Goal: Task Accomplishment & Management: Complete application form

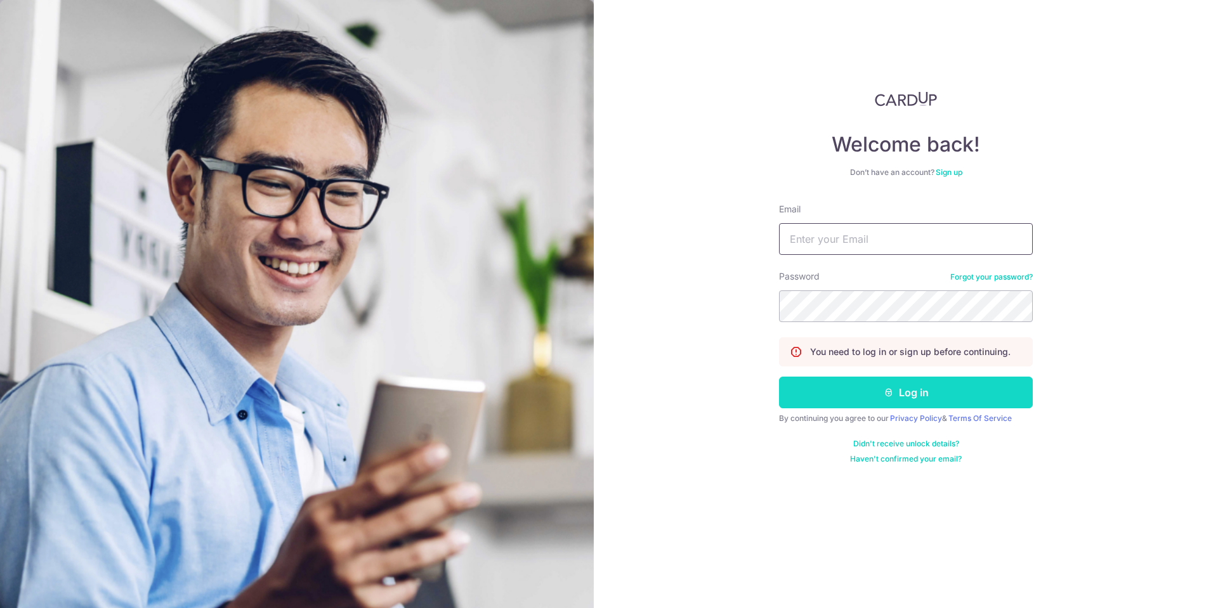
type input "[EMAIL_ADDRESS][DOMAIN_NAME]"
click at [887, 405] on button "Log in" at bounding box center [906, 393] width 254 height 32
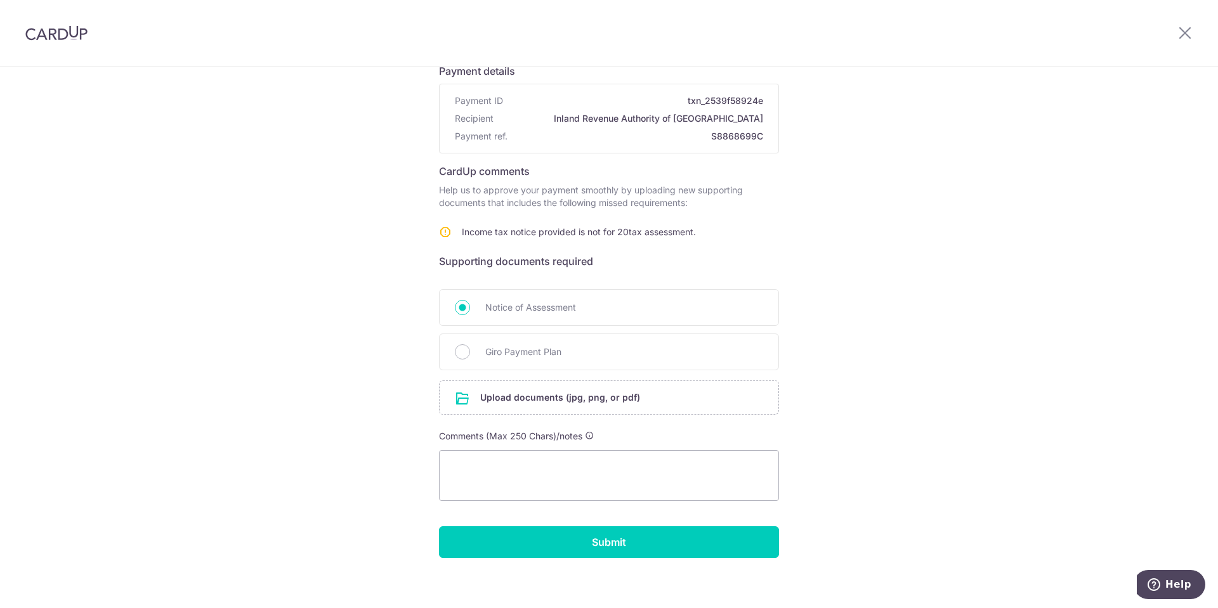
scroll to position [107, 0]
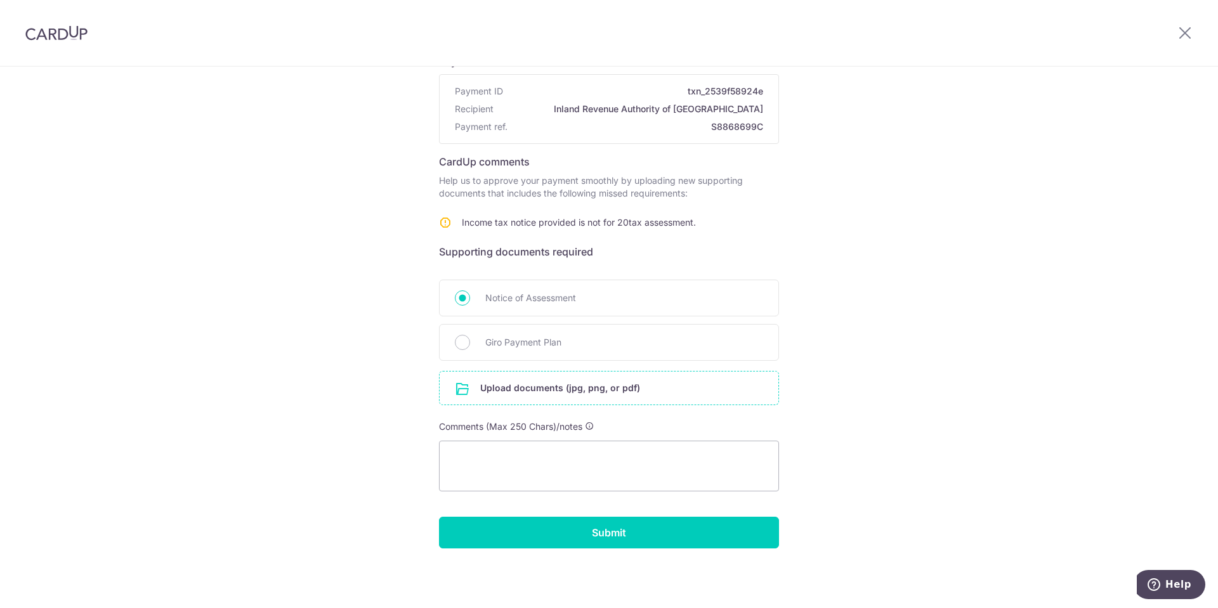
click at [529, 386] on input "file" at bounding box center [609, 388] width 339 height 33
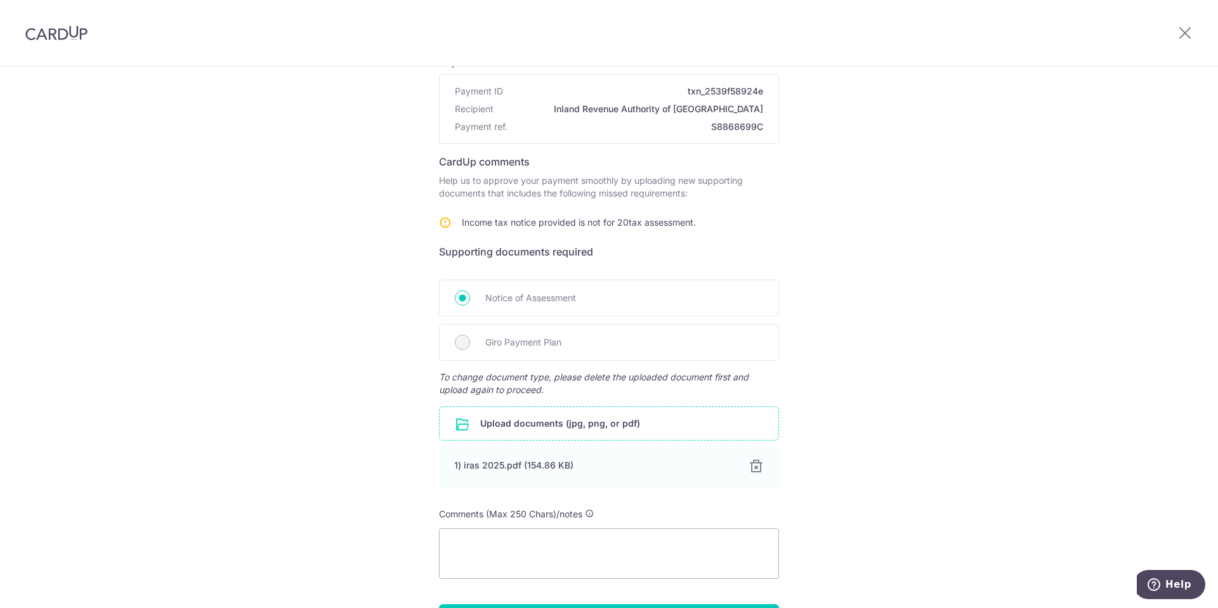
click at [535, 426] on input "file" at bounding box center [609, 423] width 339 height 33
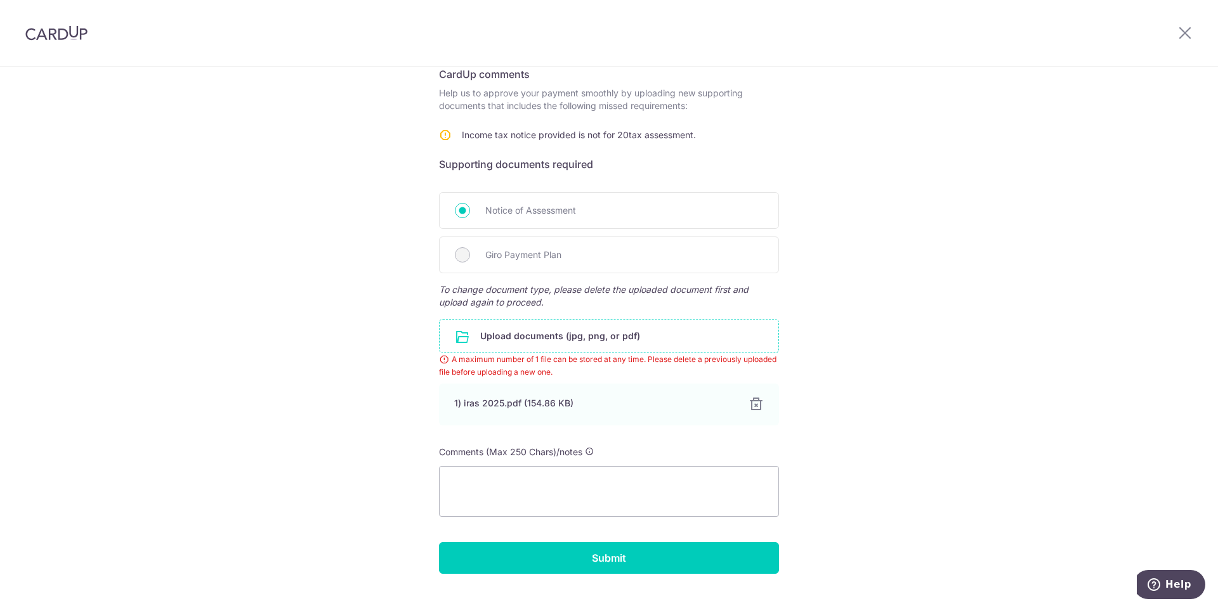
scroll to position [219, 0]
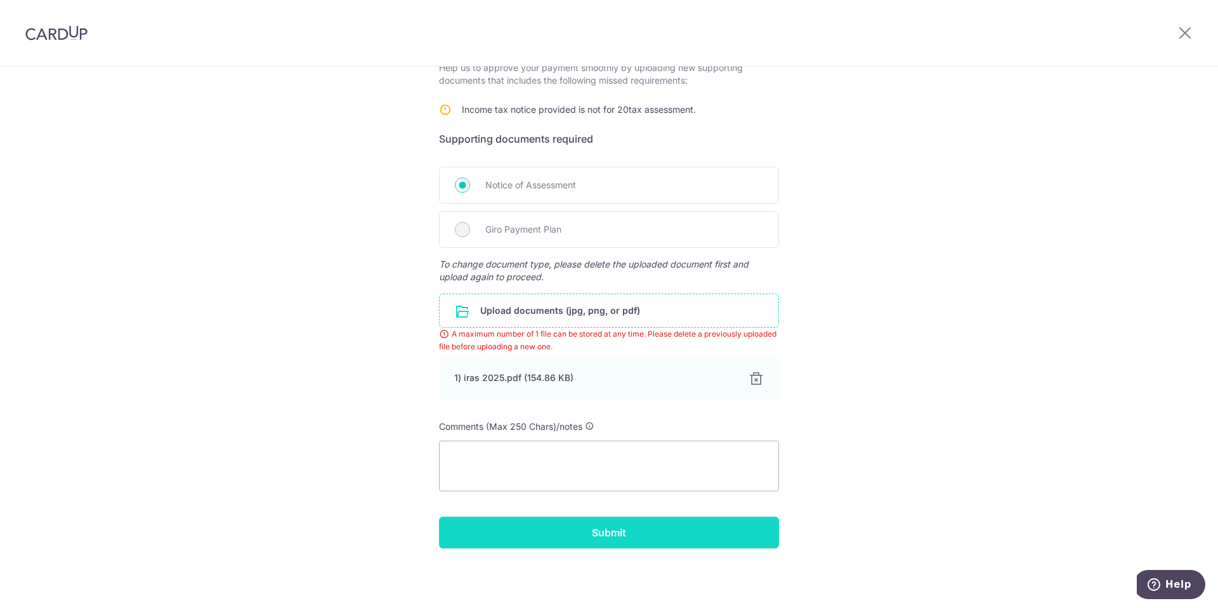
click at [648, 533] on input "Submit" at bounding box center [609, 533] width 340 height 32
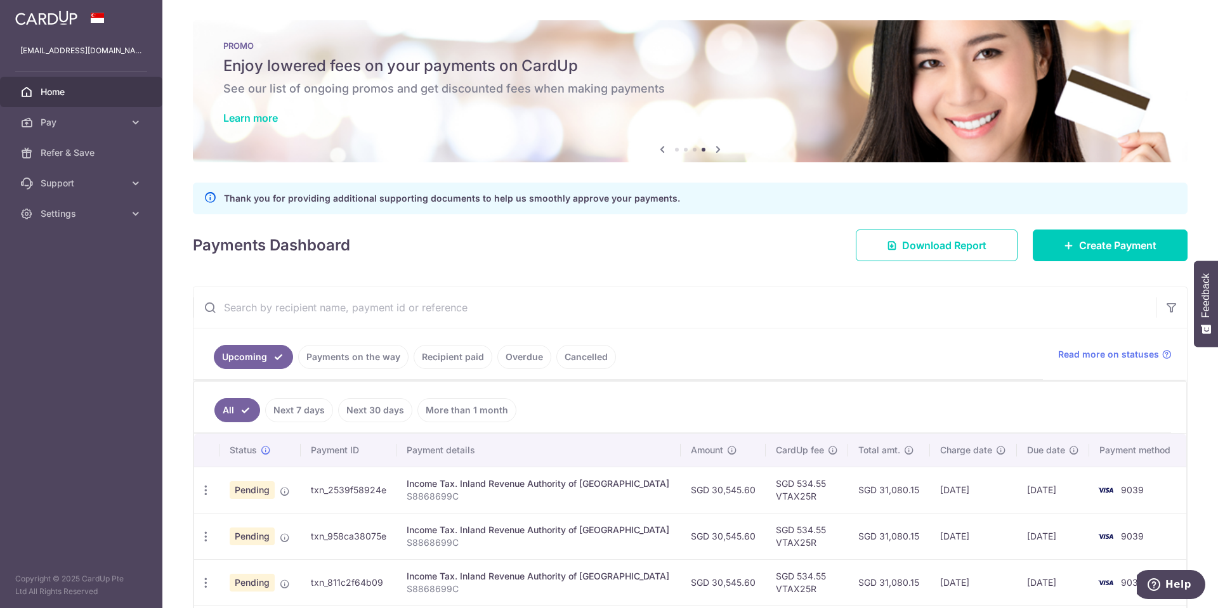
click at [69, 15] on img at bounding box center [46, 17] width 62 height 15
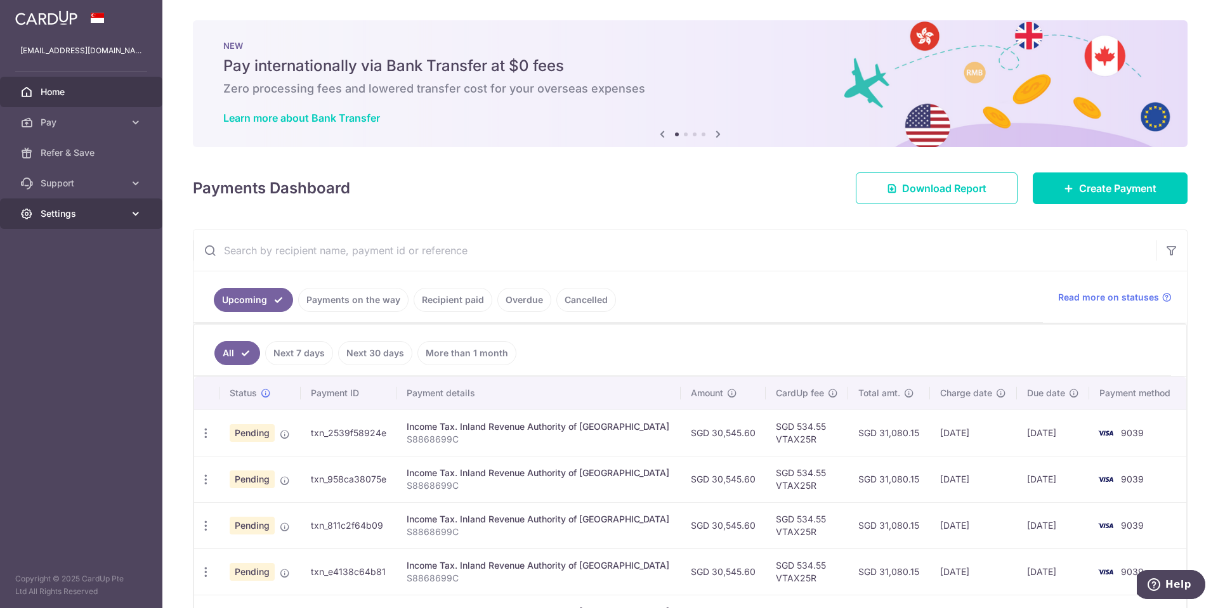
click at [132, 209] on icon at bounding box center [135, 213] width 13 height 13
click at [55, 272] on span "Logout" at bounding box center [83, 274] width 84 height 13
